Goal: Transaction & Acquisition: Book appointment/travel/reservation

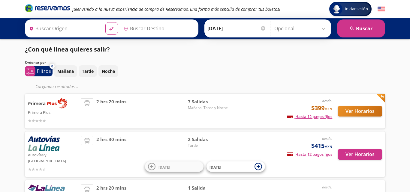
type input "[GEOGRAPHIC_DATA], [GEOGRAPHIC_DATA]"
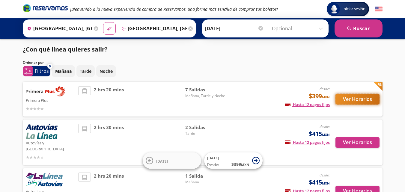
click at [342, 100] on button "Ver Horarios" at bounding box center [358, 99] width 44 height 10
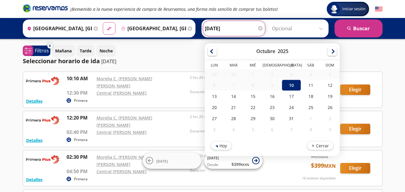
click at [247, 29] on input "[DATE]" at bounding box center [234, 28] width 59 height 15
click at [309, 88] on div "11" at bounding box center [310, 85] width 19 height 11
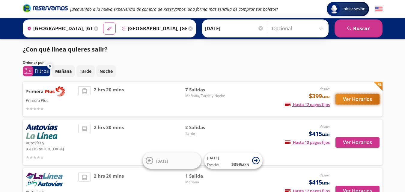
click at [353, 97] on button "Ver Horarios" at bounding box center [358, 99] width 44 height 10
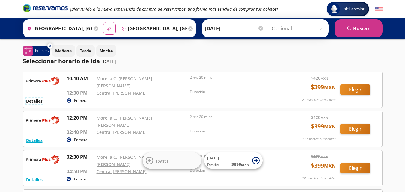
click at [32, 98] on button "Detalles" at bounding box center [34, 101] width 16 height 6
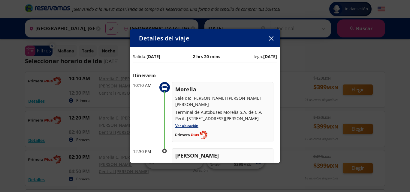
click at [271, 37] on icon "button" at bounding box center [271, 38] width 4 height 4
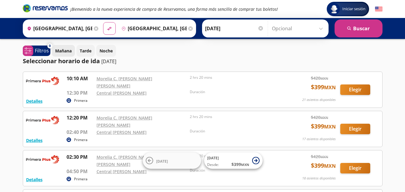
click at [65, 51] on p "Mañana" at bounding box center [63, 51] width 16 height 6
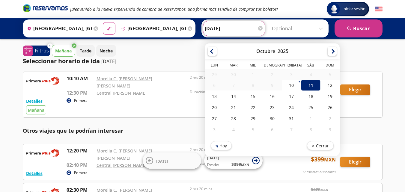
click at [238, 28] on input "[DATE]" at bounding box center [234, 28] width 59 height 15
click at [214, 98] on div "13" at bounding box center [214, 96] width 19 height 11
type input "[DATE]"
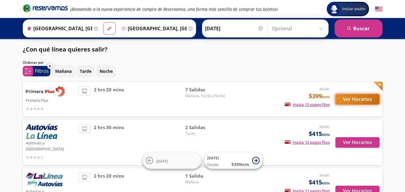
click at [347, 99] on button "Ver Horarios" at bounding box center [358, 99] width 44 height 10
